Goal: Communication & Community: Answer question/provide support

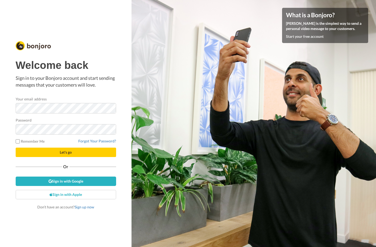
click at [69, 120] on div "Password" at bounding box center [66, 125] width 100 height 17
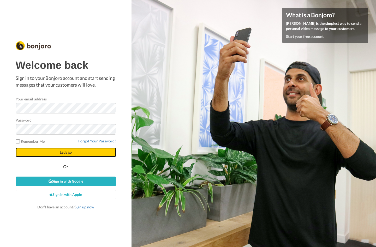
click at [56, 151] on button "Let's go" at bounding box center [66, 152] width 100 height 9
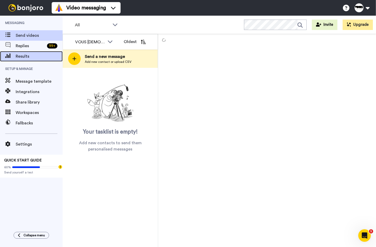
click at [41, 55] on span "Results" at bounding box center [39, 56] width 47 height 6
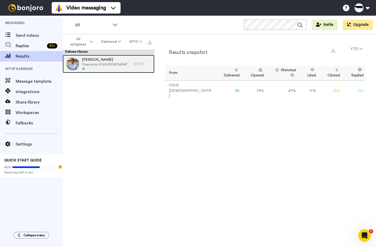
click at [108, 62] on span "Elliott Beckstrom" at bounding box center [106, 59] width 49 height 5
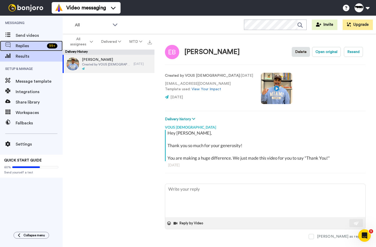
click at [39, 46] on span "Replies" at bounding box center [30, 46] width 29 height 6
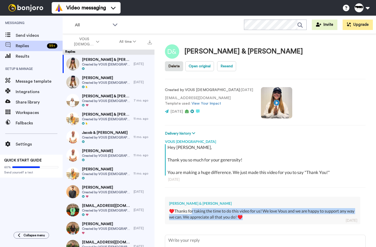
drag, startPoint x: 192, startPoint y: 196, endPoint x: 257, endPoint y: 200, distance: 65.3
click at [258, 208] on div "♥️Thanks for taking the time to do this video for us! We love Vous and we are h…" at bounding box center [262, 214] width 187 height 12
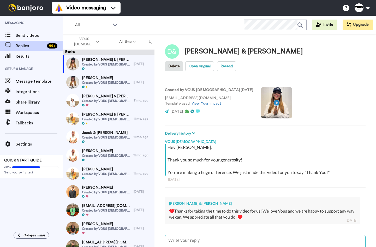
type textarea "x"
type textarea "O"
type textarea "x"
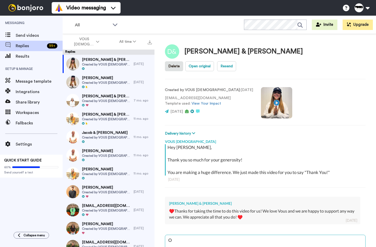
type textarea "Of"
type textarea "x"
type textarea "Of"
type textarea "x"
type textarea "Of c"
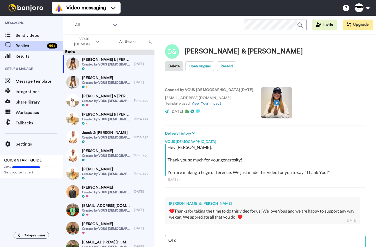
type textarea "x"
type textarea "Of co"
type textarea "x"
type textarea "Of cour"
type textarea "x"
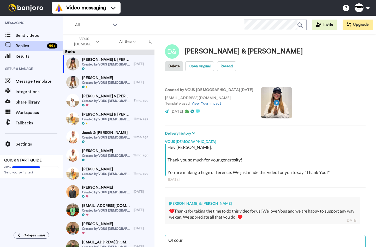
type textarea "Of cours"
type textarea "x"
type textarea "Of course"
type textarea "x"
type textarea "Of course!"
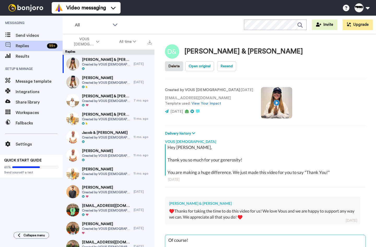
type textarea "x"
type textarea "Of course!"
type textarea "x"
type textarea "Of course! W"
type textarea "x"
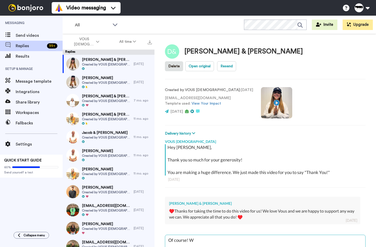
type textarea "Of course! We"
type textarea "x"
type textarea "Of course! We"
type textarea "x"
type textarea "Of course! We l"
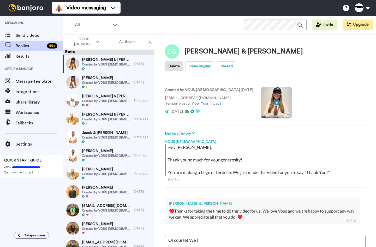
type textarea "x"
type textarea "Of course! We lo"
type textarea "x"
type textarea "Of course! We lov"
type textarea "x"
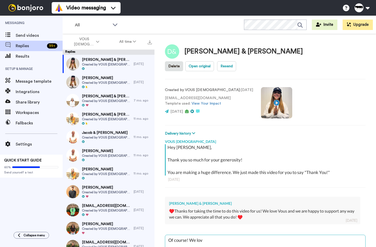
type textarea "Of course! We love"
type textarea "x"
type textarea "Of course! We love"
type textarea "x"
type textarea "Of course! We love t"
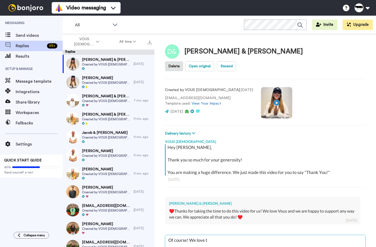
type textarea "x"
type textarea "Of course! We love to"
type textarea "x"
type textarea "Of course! We love tou"
type textarea "x"
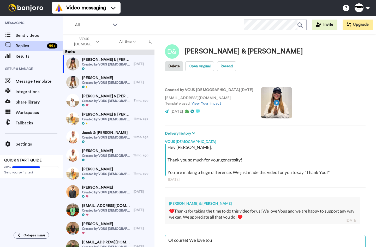
type textarea "Of course! We love tou"
type textarea "x"
type textarea "Of course! We love tou"
type textarea "x"
type textarea "Of course! We love to"
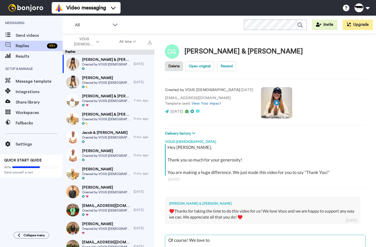
type textarea "x"
type textarea "Of course! We love t"
type textarea "x"
type textarea "Of course! We love"
type textarea "x"
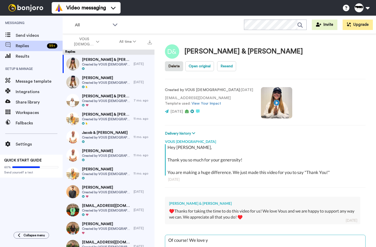
type textarea "Of course! We love yo"
type textarea "x"
type textarea "Of course! We love you"
type textarea "x"
type textarea "Of course! We love you"
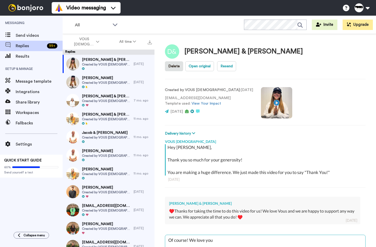
type textarea "x"
type textarea "Of course! We love you g"
type textarea "x"
type textarea "Of course! We love you gu"
type textarea "x"
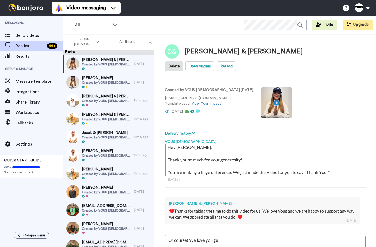
type textarea "Of course! We love you guy"
type textarea "x"
type textarea "Of course! We love you guys"
type textarea "x"
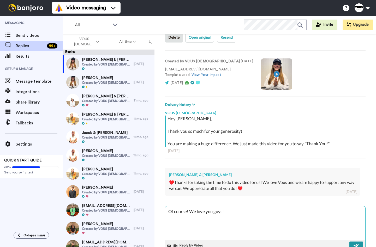
type textarea "Of course! We love you guys!"
click at [362, 242] on button at bounding box center [356, 246] width 14 height 8
type textarea "x"
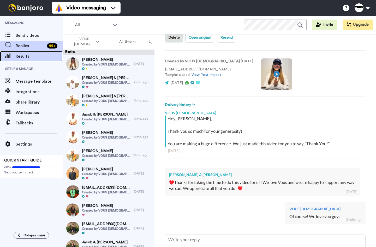
click at [34, 59] on span "Results" at bounding box center [39, 56] width 47 height 6
type textarea "x"
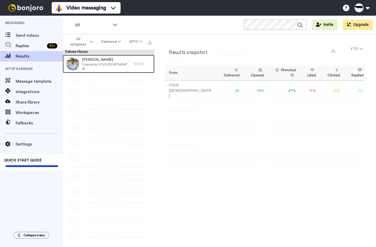
click at [95, 63] on span "Created by VOUS [DEMOGRAPHIC_DATA]" at bounding box center [106, 64] width 49 height 4
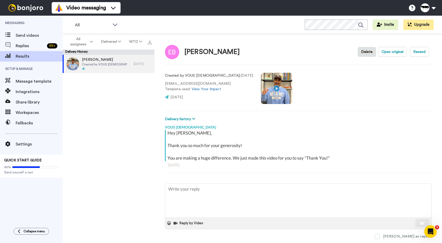
type textarea "x"
